Goal: Find contact information: Find contact information

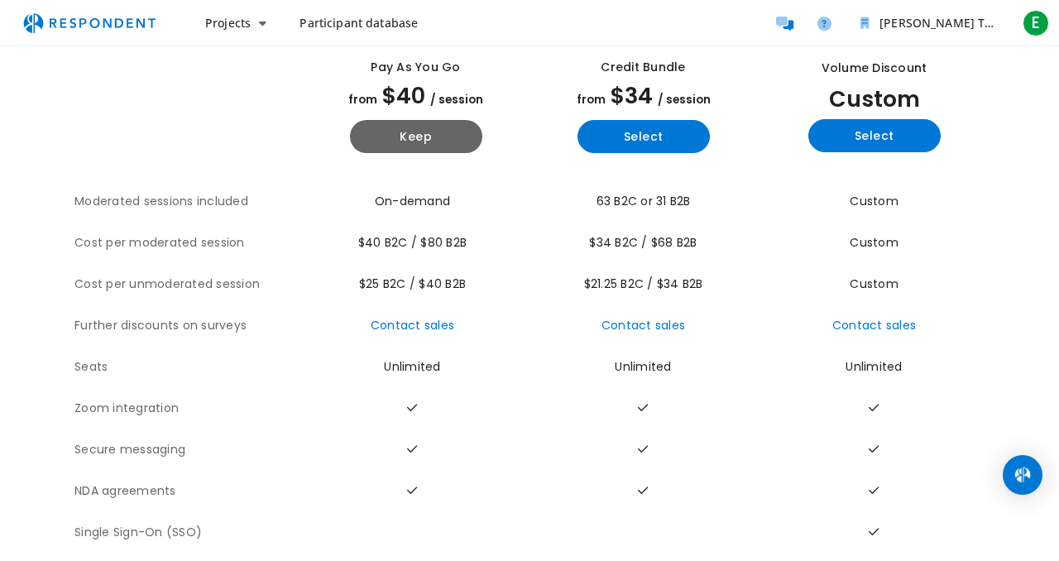
scroll to position [119, 0]
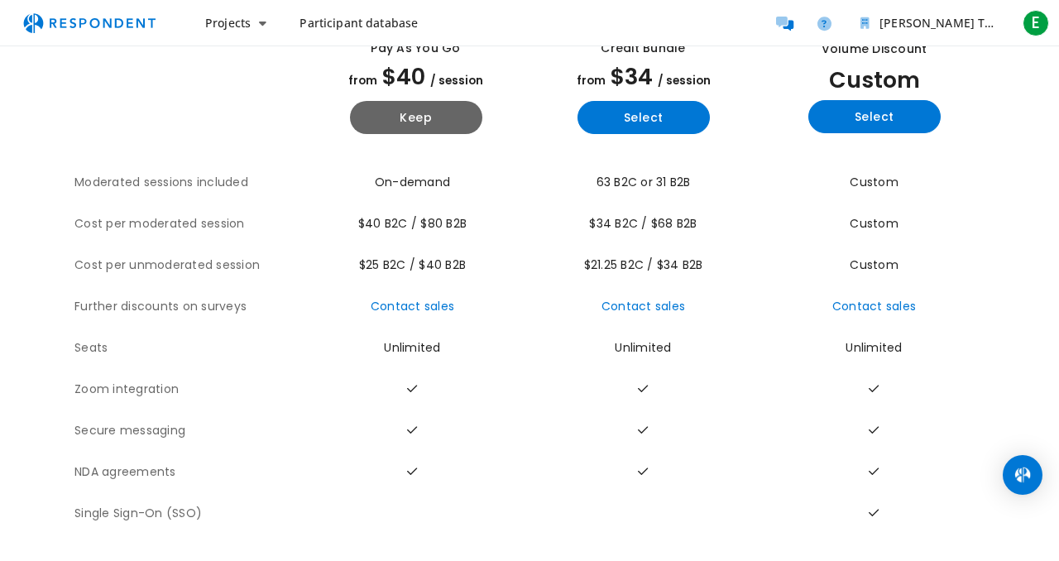
click at [353, 25] on span "Participant database" at bounding box center [358, 23] width 118 height 16
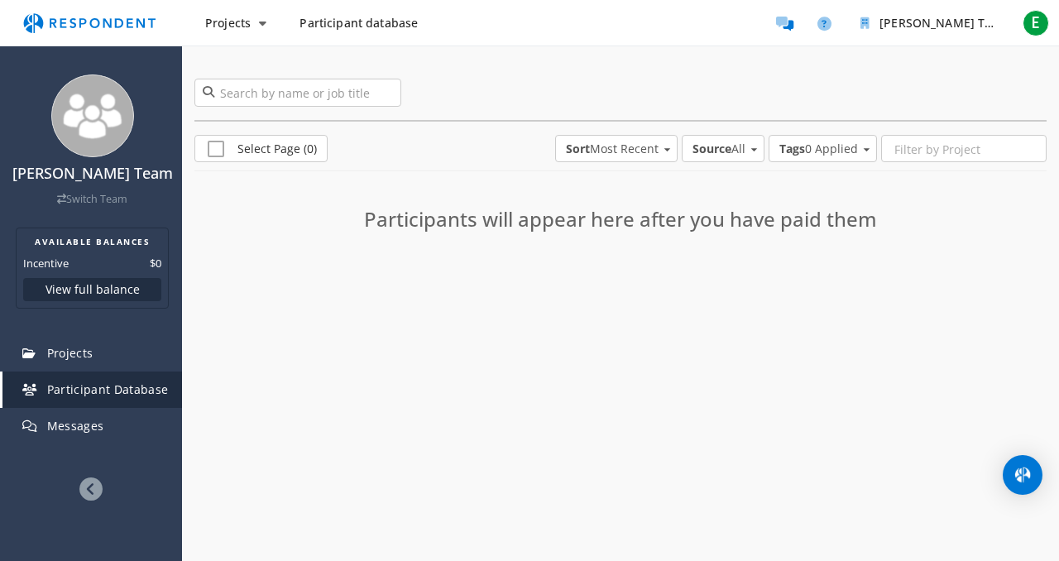
click at [95, 17] on img "Main navigation" at bounding box center [89, 22] width 152 height 31
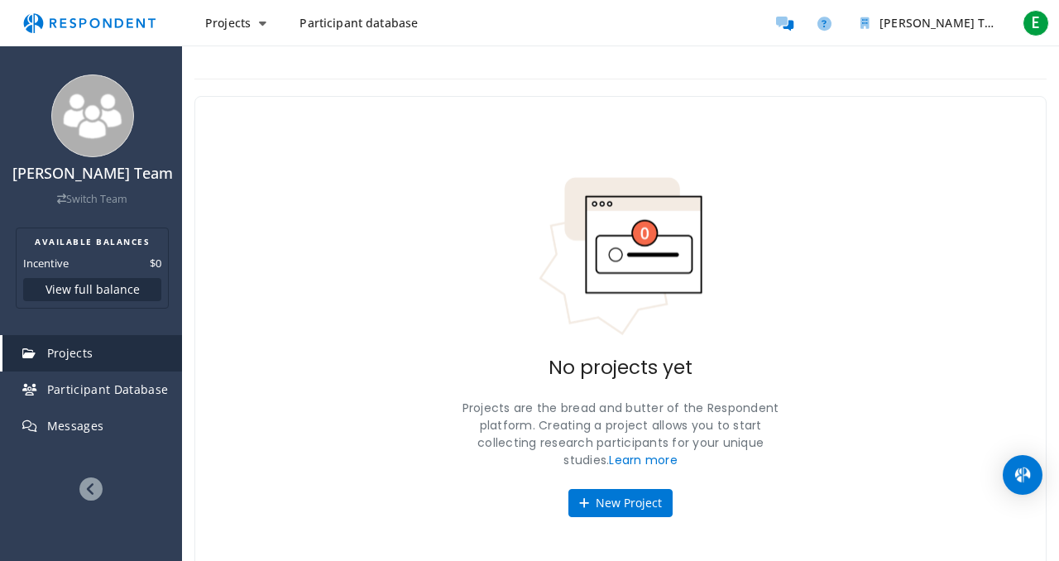
click at [90, 22] on img "Main navigation" at bounding box center [89, 22] width 152 height 31
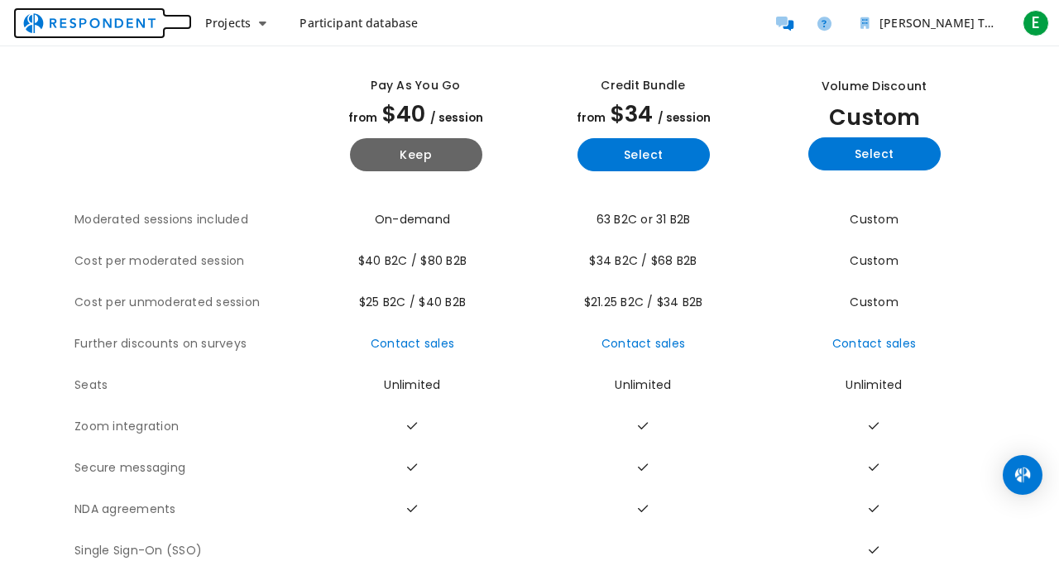
scroll to position [119, 0]
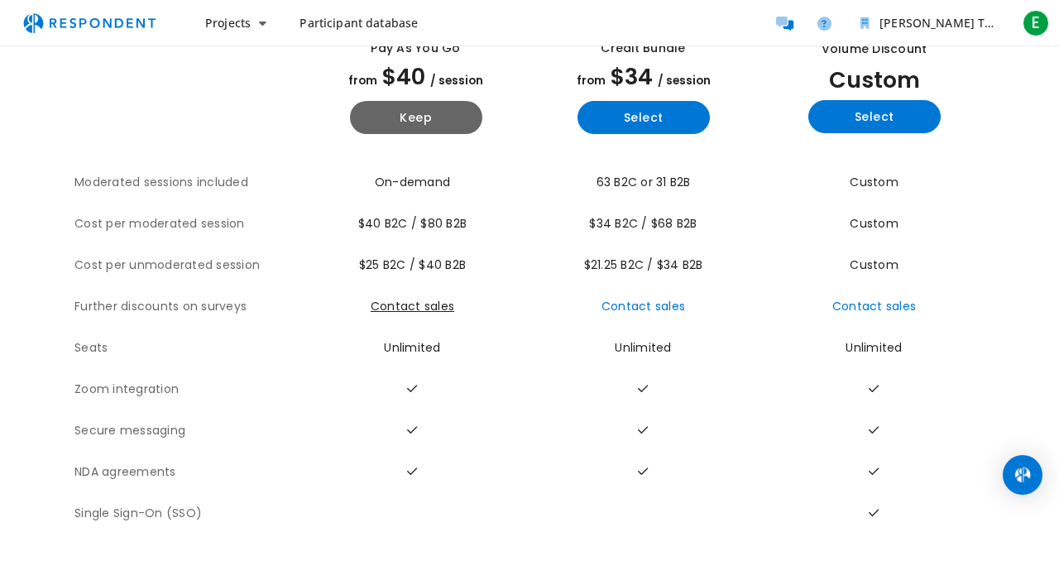
click at [434, 307] on link "Contact sales" at bounding box center [413, 306] width 84 height 17
